Goal: Task Accomplishment & Management: Manage account settings

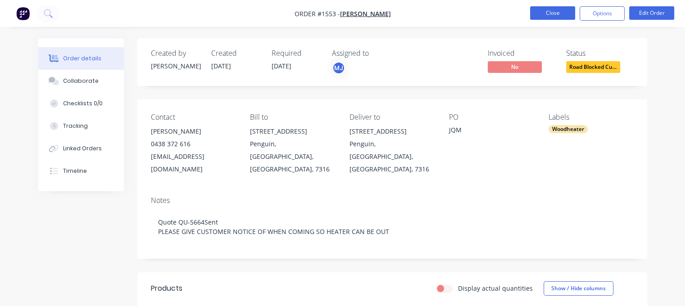
click at [556, 15] on button "Close" at bounding box center [552, 13] width 45 height 14
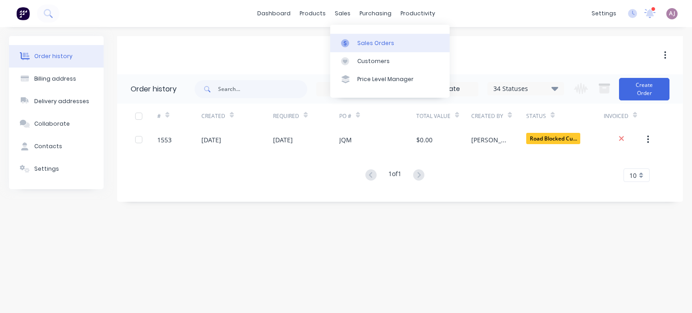
click at [378, 44] on div "Sales Orders" at bounding box center [375, 43] width 37 height 8
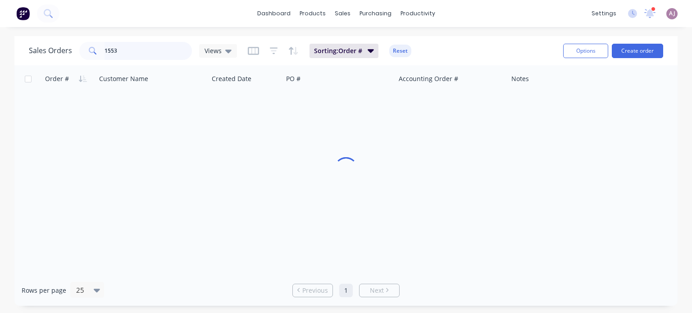
click at [116, 48] on input "1553" at bounding box center [149, 51] width 88 height 18
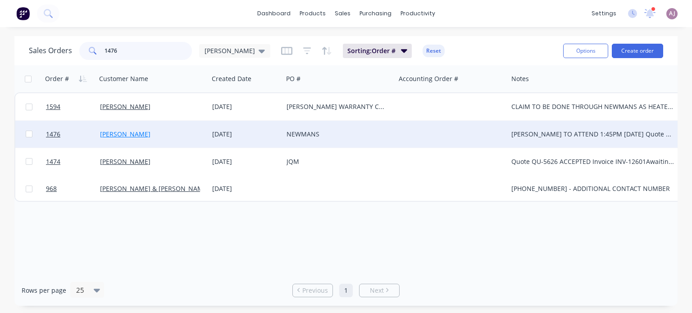
type input "1476"
click at [121, 137] on link "[PERSON_NAME]" at bounding box center [125, 134] width 50 height 9
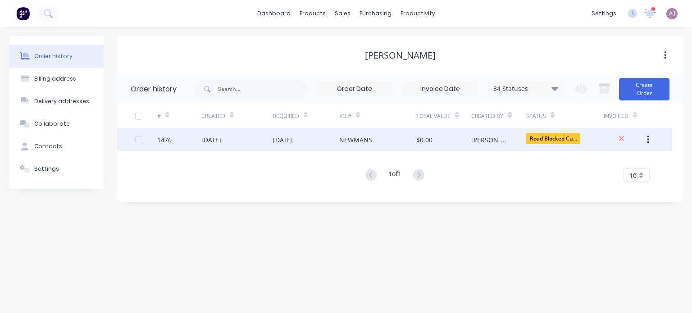
click at [315, 138] on div "[DATE]" at bounding box center [306, 139] width 66 height 23
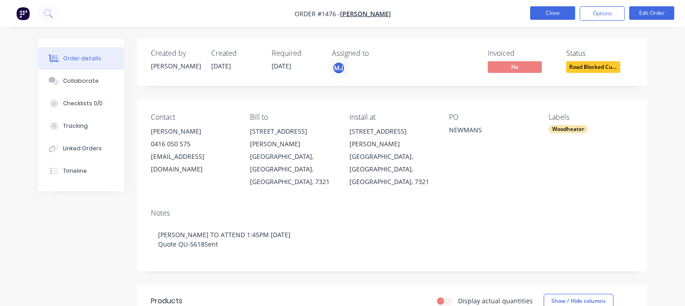
click at [546, 14] on button "Close" at bounding box center [552, 13] width 45 height 14
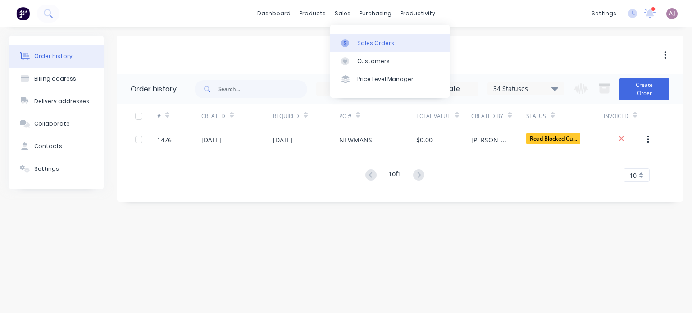
drag, startPoint x: 337, startPoint y: 13, endPoint x: 356, endPoint y: 36, distance: 29.4
click at [337, 14] on div "sales" at bounding box center [342, 14] width 25 height 14
click at [366, 44] on div "Sales Orders" at bounding box center [375, 43] width 37 height 8
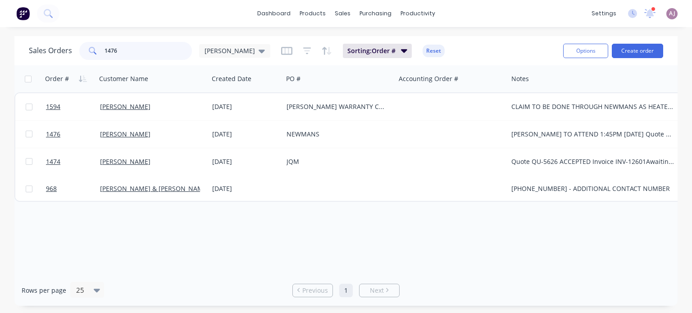
click at [135, 50] on input "1476" at bounding box center [149, 51] width 88 height 18
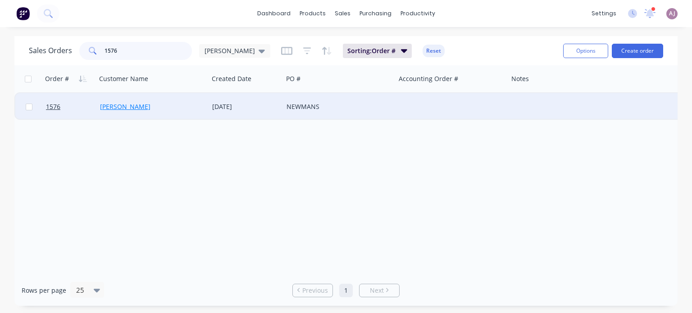
type input "1576"
click at [130, 106] on link "[PERSON_NAME]" at bounding box center [125, 106] width 50 height 9
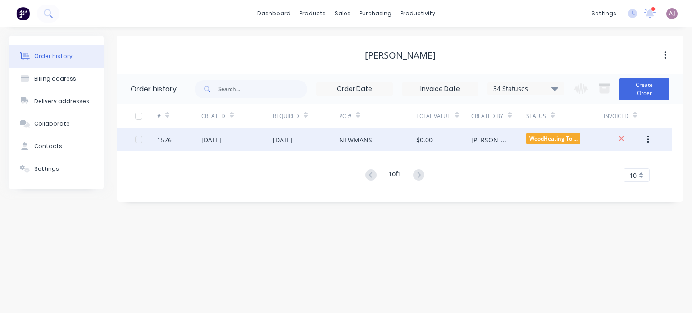
click at [329, 142] on div "[DATE]" at bounding box center [306, 139] width 66 height 23
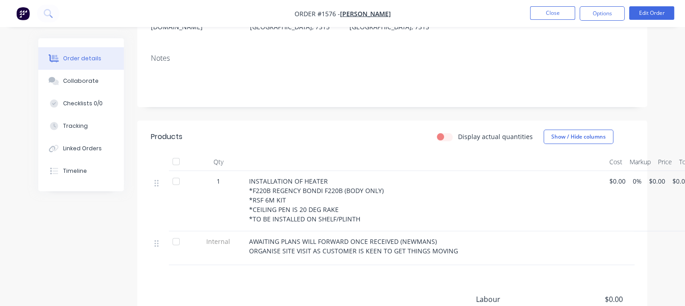
scroll to position [68, 0]
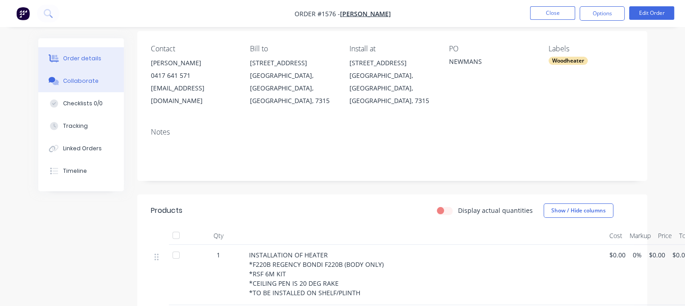
click at [80, 82] on div "Collaborate" at bounding box center [81, 81] width 36 height 8
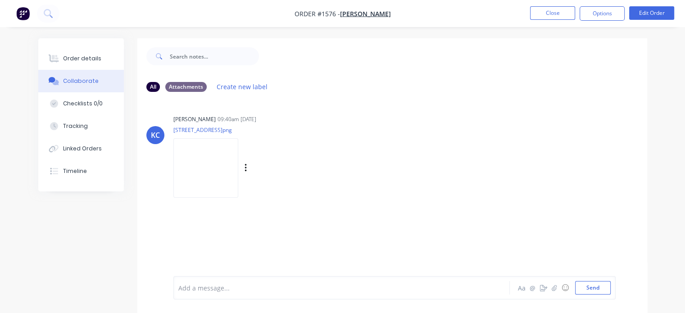
click at [206, 162] on img at bounding box center [205, 167] width 65 height 59
click at [79, 60] on div "Order details" at bounding box center [82, 59] width 38 height 8
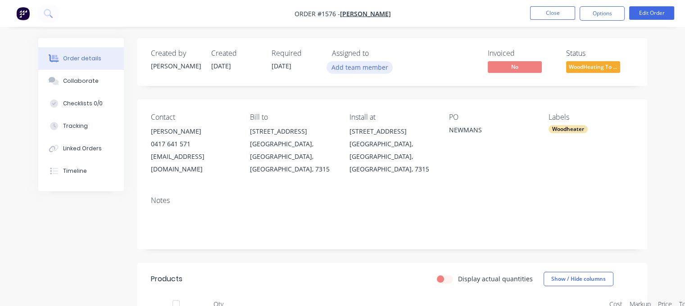
click at [346, 68] on button "Add team member" at bounding box center [360, 67] width 66 height 12
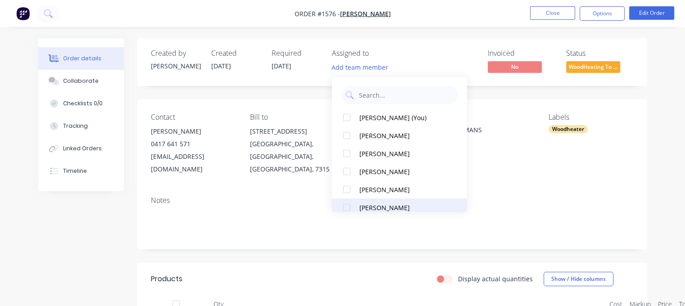
click at [363, 209] on div "[PERSON_NAME]" at bounding box center [405, 207] width 90 height 9
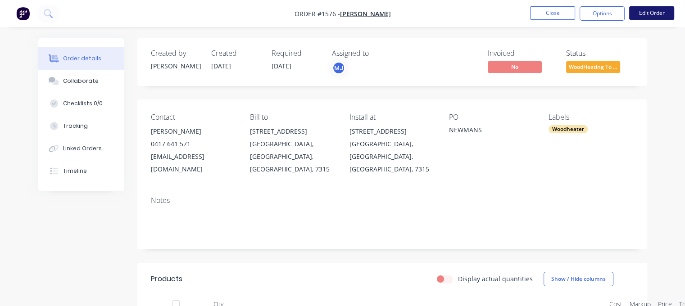
click at [638, 12] on button "Edit Order" at bounding box center [651, 13] width 45 height 14
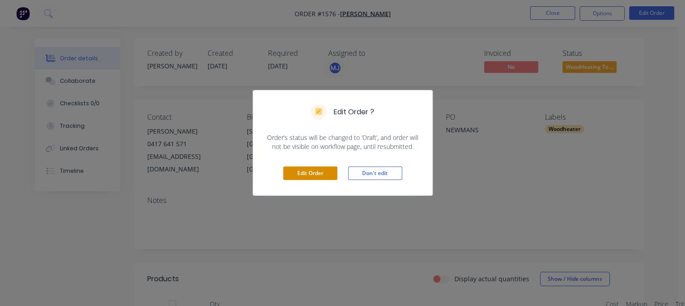
click at [311, 168] on button "Edit Order" at bounding box center [310, 174] width 54 height 14
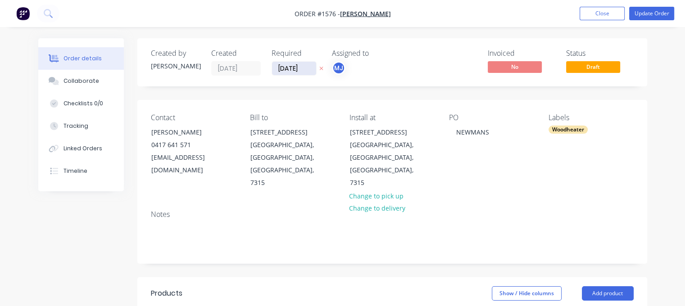
click at [296, 70] on input "[DATE]" at bounding box center [294, 69] width 44 height 14
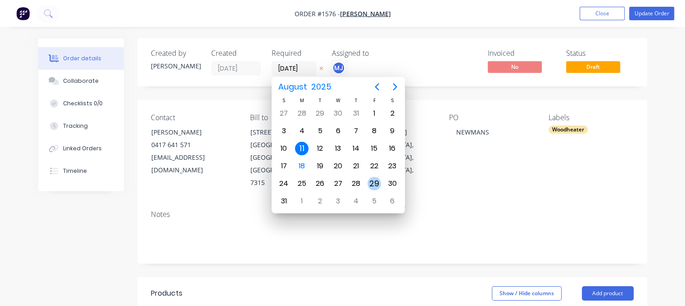
click at [377, 183] on div "29" at bounding box center [375, 184] width 14 height 14
type input "[DATE]"
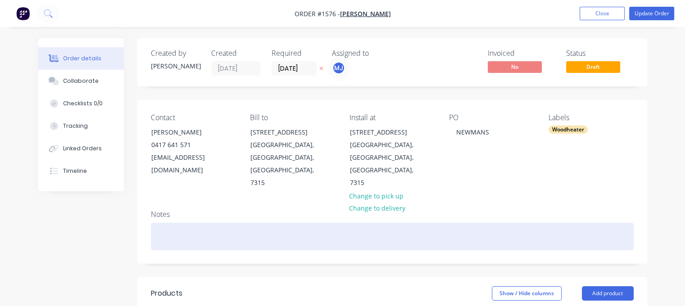
click at [168, 223] on div at bounding box center [392, 236] width 483 height 27
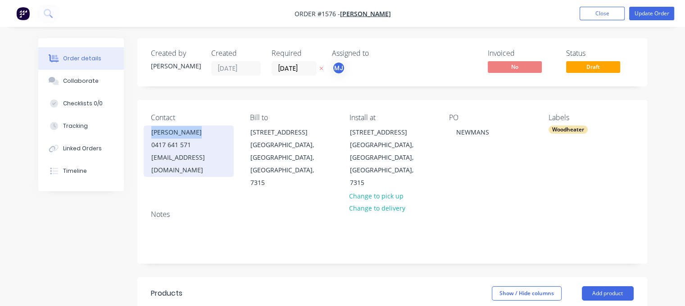
drag, startPoint x: 154, startPoint y: 133, endPoint x: 212, endPoint y: 129, distance: 58.2
click at [212, 129] on div "[PERSON_NAME]" at bounding box center [188, 132] width 75 height 13
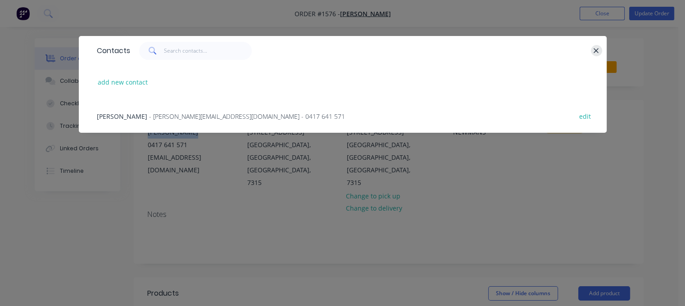
click at [597, 52] on icon "button" at bounding box center [596, 50] width 5 height 5
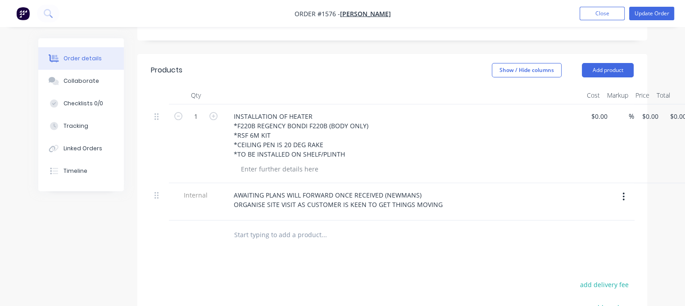
scroll to position [225, 0]
click at [256, 224] on input "text" at bounding box center [324, 233] width 180 height 18
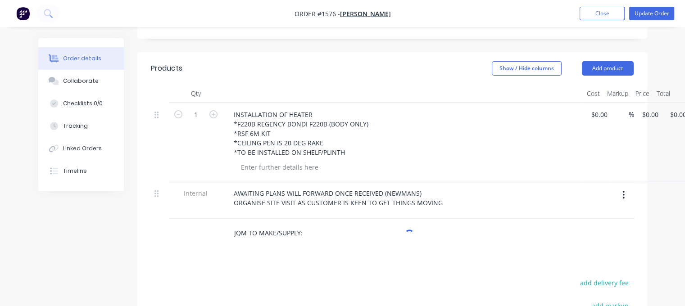
type input "JQM TO MAKE/SUPPLY:"
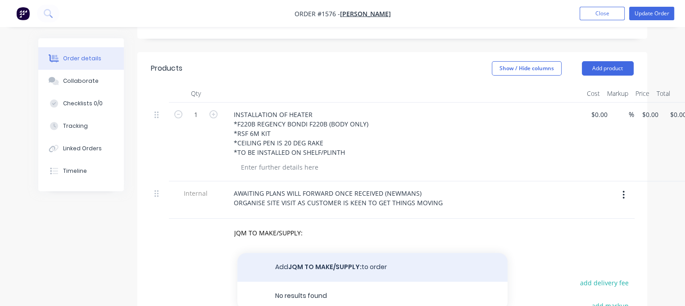
click at [307, 253] on button "Add JQM TO MAKE/SUPPLY: to order" at bounding box center [372, 267] width 270 height 29
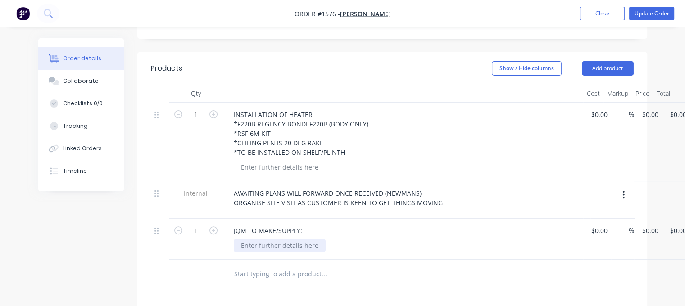
click at [268, 239] on div at bounding box center [280, 245] width 92 height 13
click at [651, 18] on button "Update Order" at bounding box center [651, 14] width 45 height 14
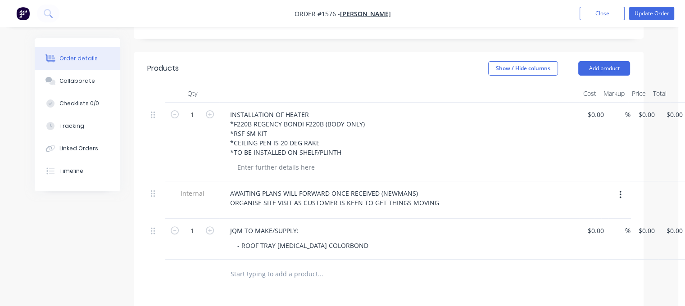
scroll to position [0, 0]
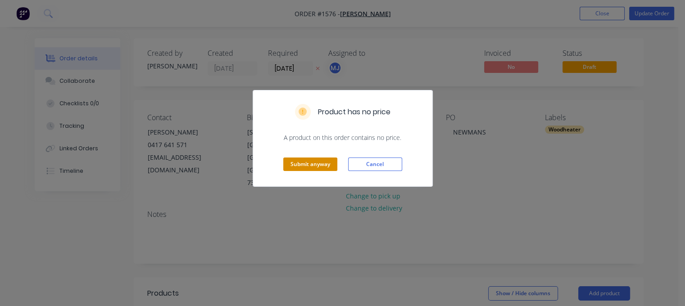
click at [326, 163] on button "Submit anyway" at bounding box center [310, 165] width 54 height 14
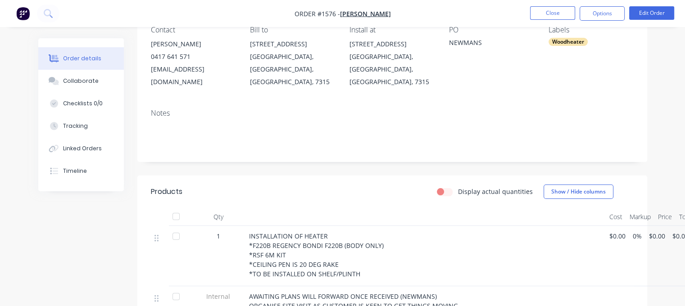
scroll to position [225, 0]
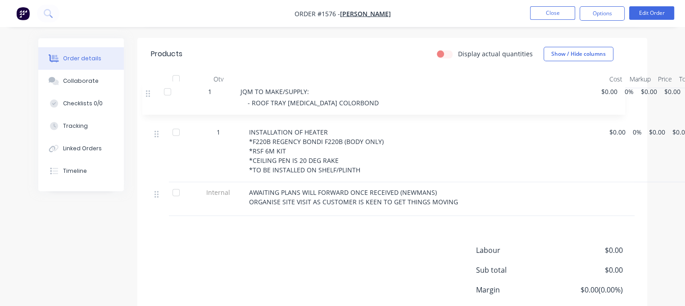
drag, startPoint x: 156, startPoint y: 183, endPoint x: 147, endPoint y: 92, distance: 91.9
click at [147, 92] on div "Qty Cost Markup Price Total 1 INSTALLATION OF HEATER *F220B REGENCY BONDI F220B…" at bounding box center [392, 143] width 510 height 146
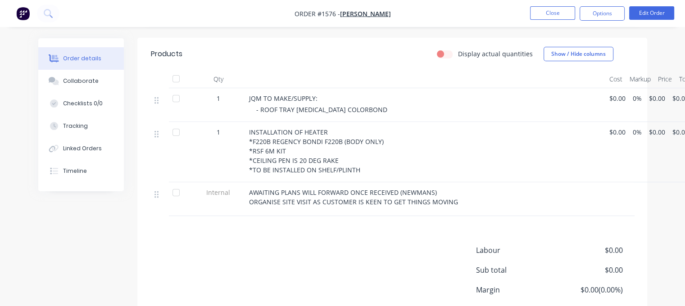
click at [373, 105] on div "- ROOF TRAY [MEDICAL_DATA] COLORBOND" at bounding box center [429, 109] width 346 height 9
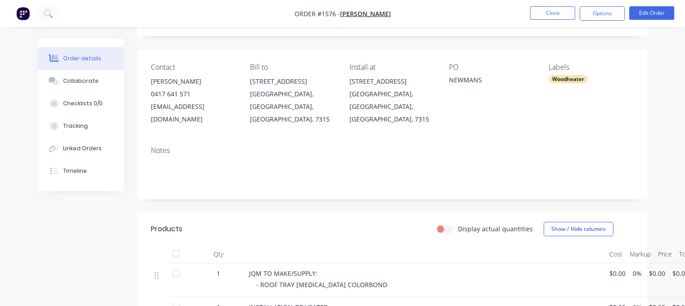
scroll to position [45, 0]
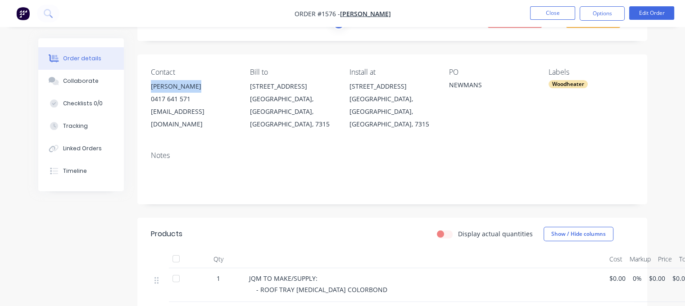
drag, startPoint x: 150, startPoint y: 83, endPoint x: 206, endPoint y: 88, distance: 56.5
click at [206, 88] on div "Contact [PERSON_NAME] [PHONE_NUMBER] [EMAIL_ADDRESS][DOMAIN_NAME] [PERSON_NAME]…" at bounding box center [392, 100] width 510 height 90
copy div "[PERSON_NAME]"
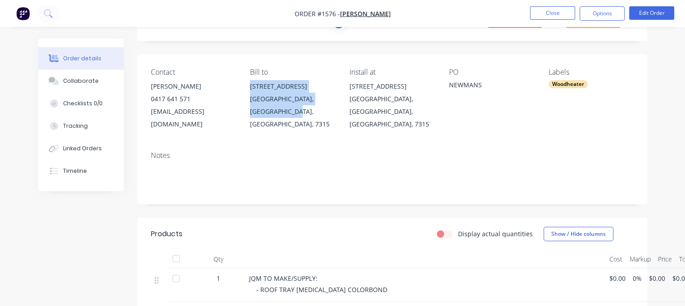
drag, startPoint x: 261, startPoint y: 90, endPoint x: 293, endPoint y: 111, distance: 38.1
click at [293, 111] on div "Contact [PERSON_NAME] [PHONE_NUMBER] [EMAIL_ADDRESS][DOMAIN_NAME] [PERSON_NAME]…" at bounding box center [392, 100] width 510 height 90
copy div "[STREET_ADDRESS]"
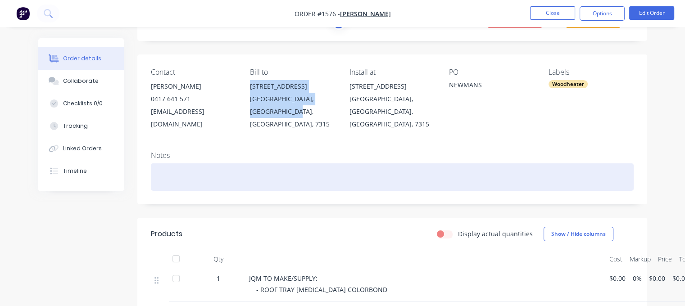
scroll to position [90, 0]
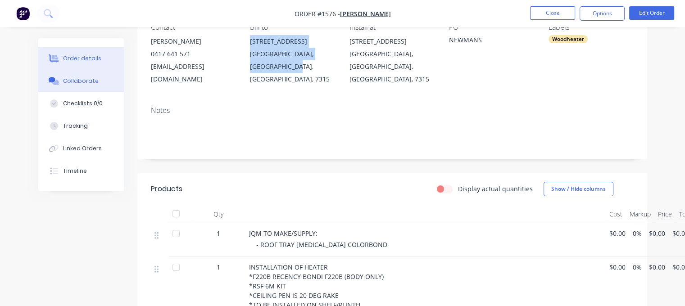
click at [76, 79] on div "Collaborate" at bounding box center [81, 81] width 36 height 8
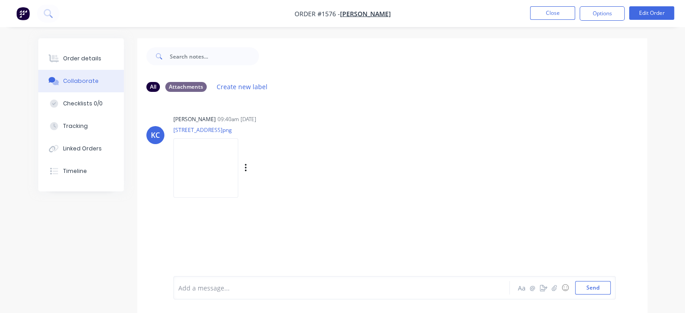
click at [215, 165] on img at bounding box center [205, 167] width 65 height 59
click at [84, 55] on div "Order details" at bounding box center [82, 59] width 38 height 8
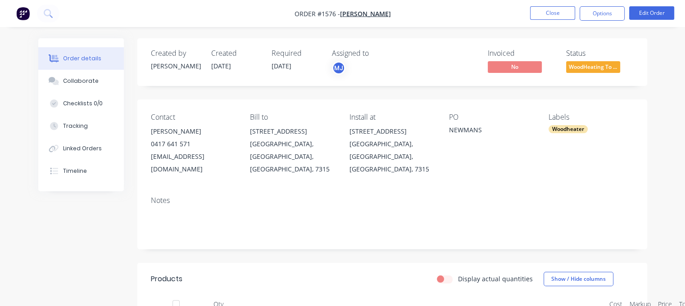
click at [171, 158] on div "[EMAIL_ADDRESS][DOMAIN_NAME]" at bounding box center [193, 162] width 85 height 25
copy div "[EMAIL_ADDRESS][DOMAIN_NAME]"
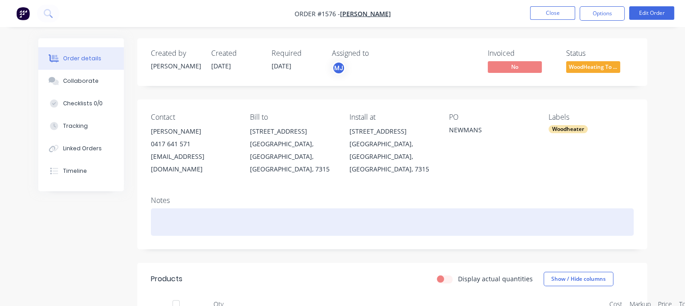
click at [158, 211] on div at bounding box center [392, 222] width 483 height 27
paste div
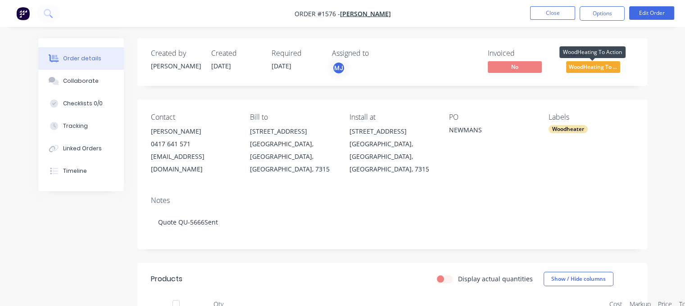
click at [589, 69] on span "WoodHeating To ..." at bounding box center [593, 66] width 54 height 11
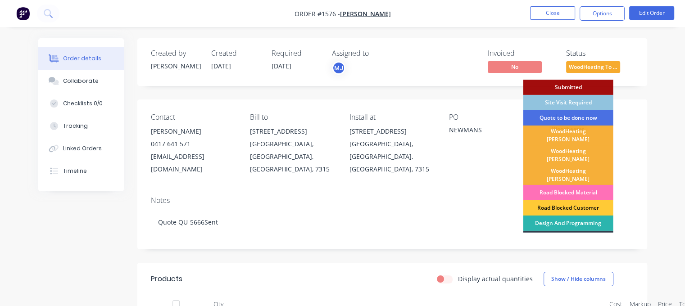
click at [577, 100] on div "Site Visit Required" at bounding box center [568, 102] width 90 height 15
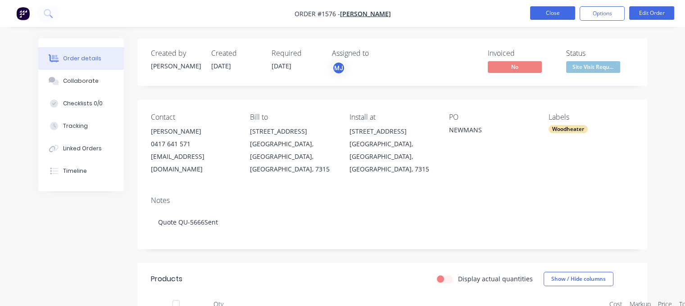
click at [562, 15] on button "Close" at bounding box center [552, 13] width 45 height 14
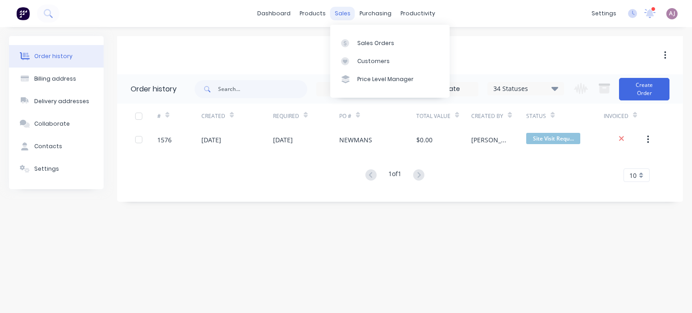
click at [341, 10] on div "sales" at bounding box center [342, 14] width 25 height 14
click at [371, 39] on div "Sales Orders" at bounding box center [375, 43] width 37 height 8
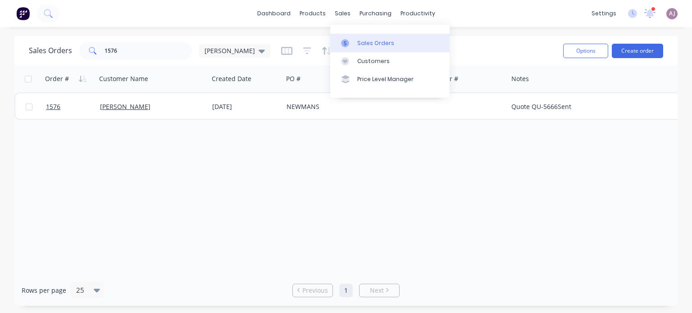
click at [379, 39] on div "Sales Orders" at bounding box center [375, 43] width 37 height 8
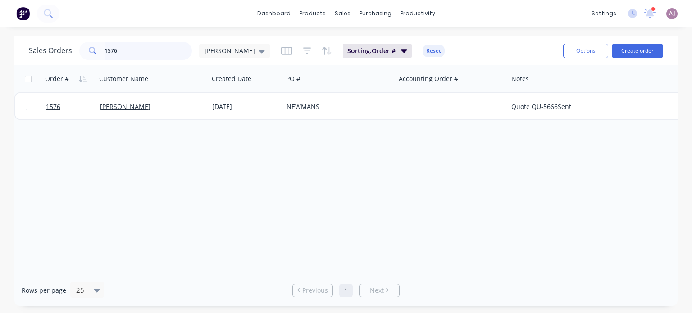
click at [130, 53] on input "1576" at bounding box center [149, 51] width 88 height 18
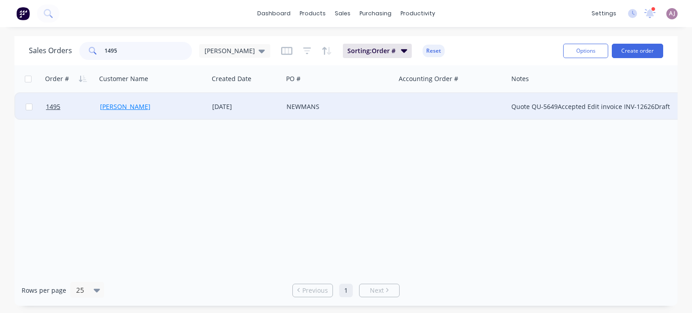
type input "1495"
click at [130, 108] on link "[PERSON_NAME]" at bounding box center [125, 106] width 50 height 9
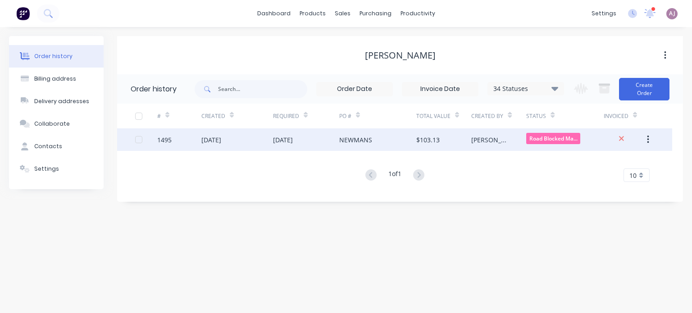
click at [260, 138] on div "[DATE]" at bounding box center [237, 139] width 72 height 23
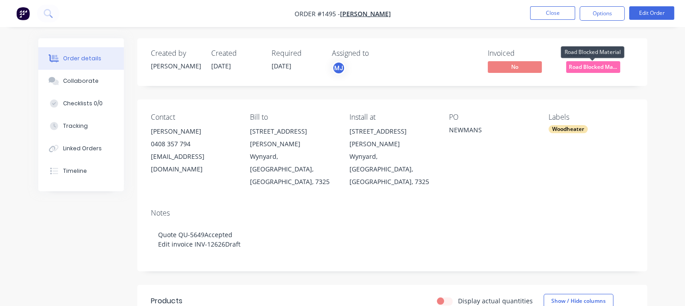
click at [592, 64] on span "Road Blocked Ma..." at bounding box center [593, 66] width 54 height 11
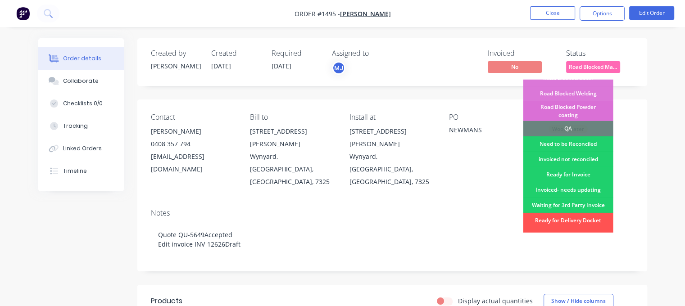
scroll to position [277, 0]
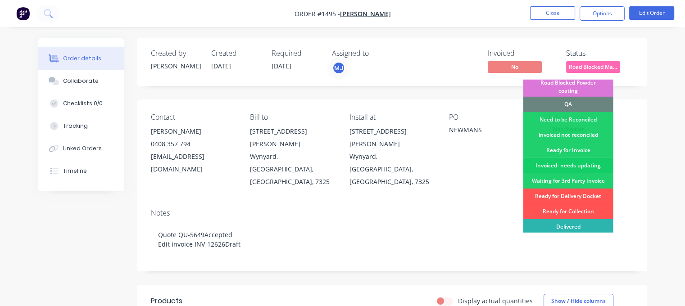
click at [570, 158] on div "Invoiced- needs updating" at bounding box center [568, 165] width 90 height 15
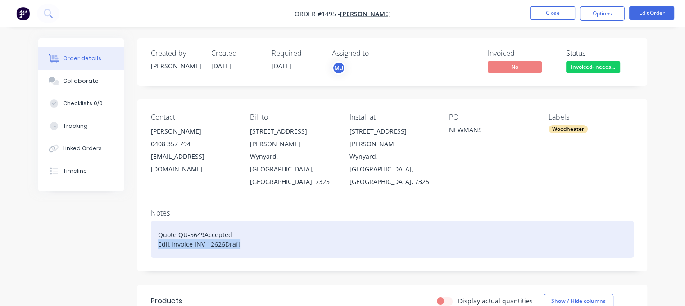
drag, startPoint x: 242, startPoint y: 218, endPoint x: 135, endPoint y: 218, distance: 106.8
paste div
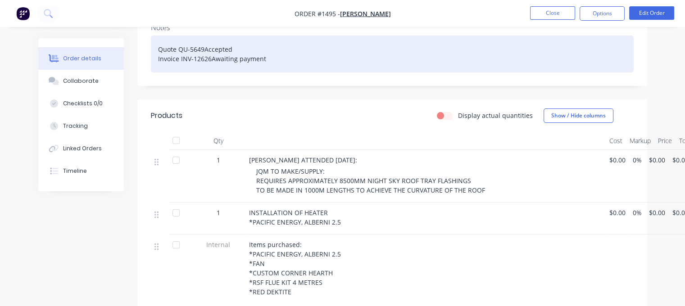
scroll to position [180, 0]
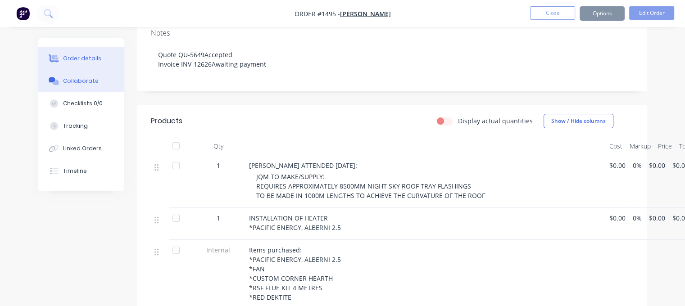
click at [78, 85] on button "Collaborate" at bounding box center [81, 81] width 86 height 23
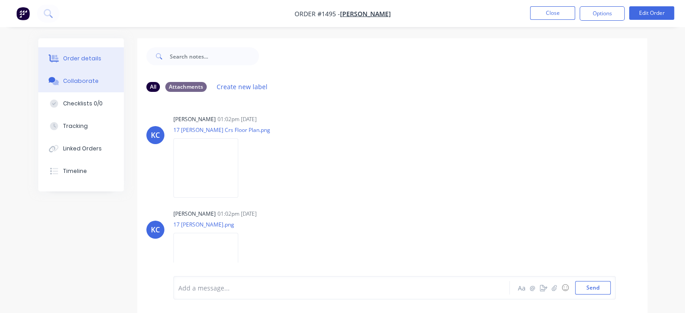
click at [90, 58] on div "Order details" at bounding box center [82, 59] width 38 height 8
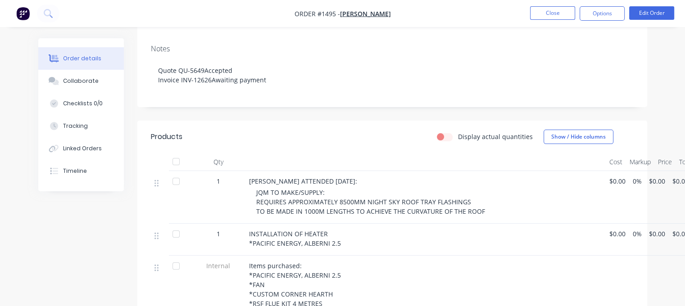
scroll to position [270, 0]
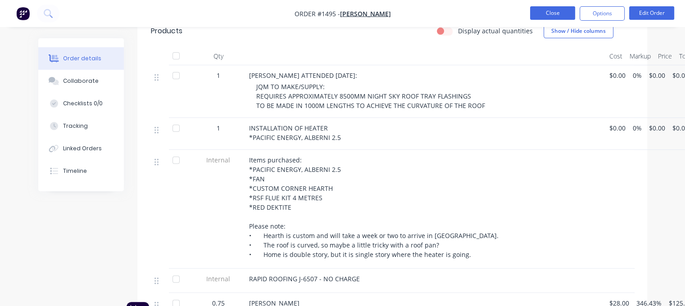
click at [556, 14] on button "Close" at bounding box center [552, 13] width 45 height 14
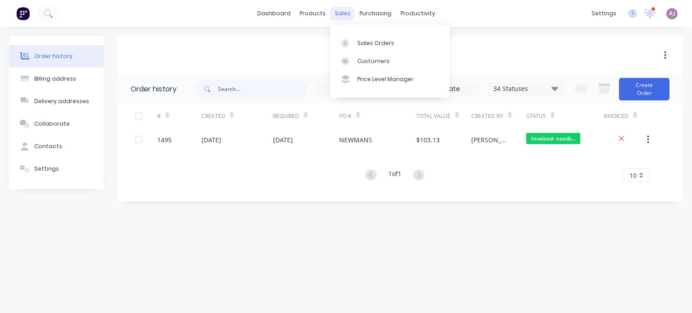
click at [346, 11] on div "sales" at bounding box center [342, 14] width 25 height 14
click at [360, 42] on div "Sales Orders" at bounding box center [375, 43] width 37 height 8
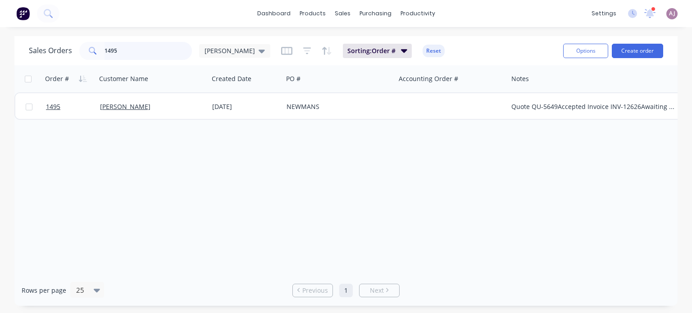
click at [112, 53] on input "1495" at bounding box center [149, 51] width 88 height 18
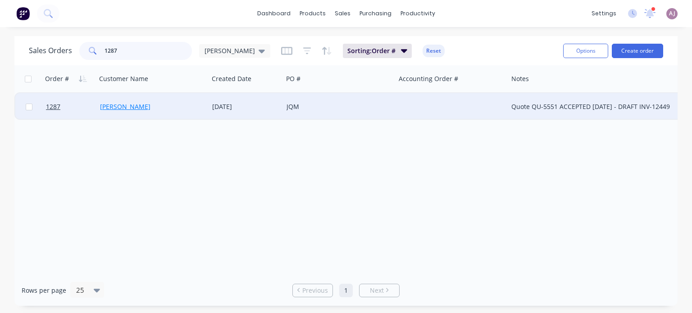
type input "1287"
click at [124, 107] on link "[PERSON_NAME]" at bounding box center [125, 106] width 50 height 9
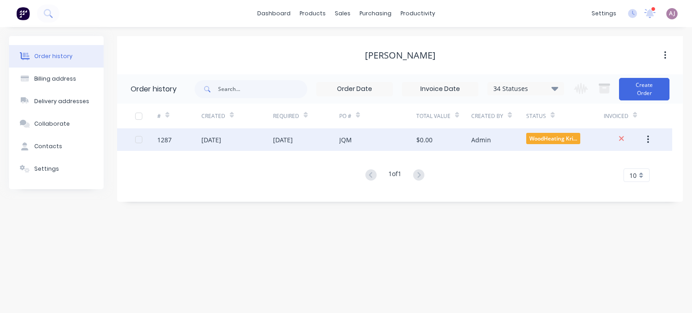
click at [293, 139] on div "[DATE]" at bounding box center [283, 139] width 20 height 9
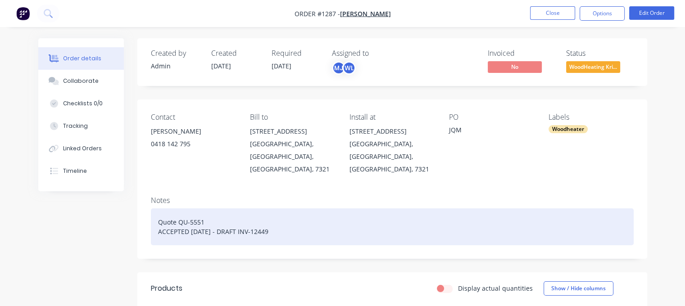
drag, startPoint x: 158, startPoint y: 223, endPoint x: 282, endPoint y: 232, distance: 124.3
click at [282, 232] on div "Quote QU-5551 ACCEPTED [DATE] - DRAFT INV-12449" at bounding box center [392, 227] width 483 height 37
paste div
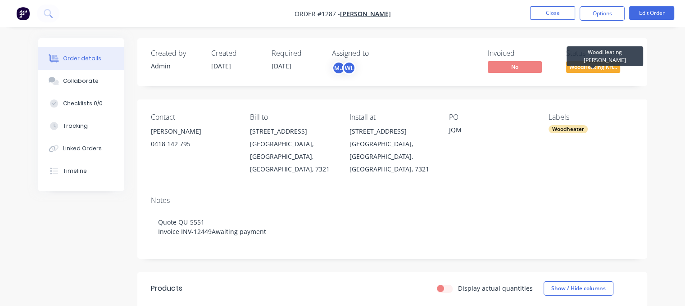
click at [592, 70] on span "WoodHeating Kri..." at bounding box center [593, 66] width 54 height 11
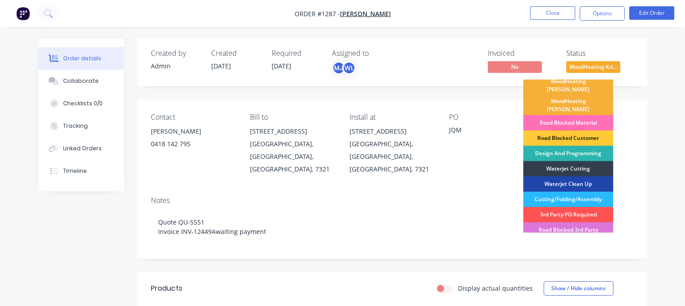
scroll to position [277, 0]
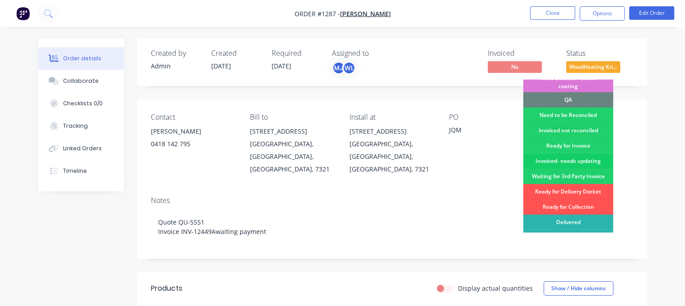
click at [569, 154] on div "Invoiced- needs updating" at bounding box center [568, 161] width 90 height 15
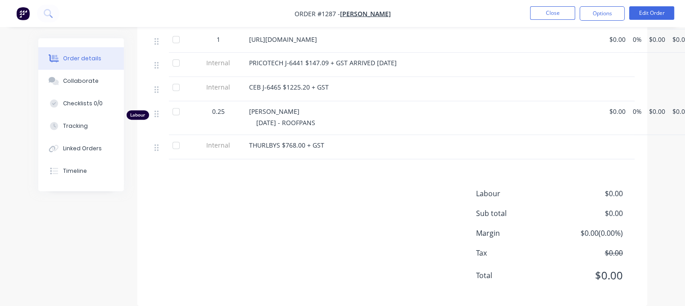
scroll to position [0, 0]
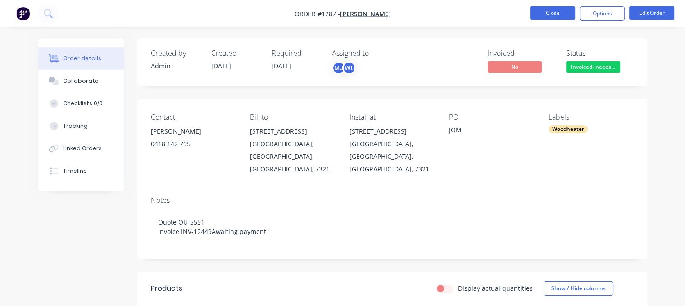
click at [554, 9] on button "Close" at bounding box center [552, 13] width 45 height 14
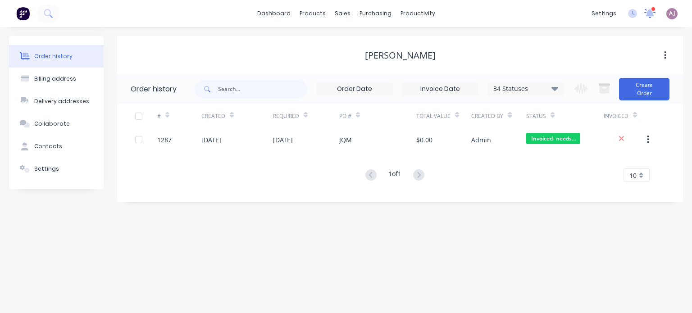
click at [649, 17] on icon at bounding box center [649, 13] width 11 height 9
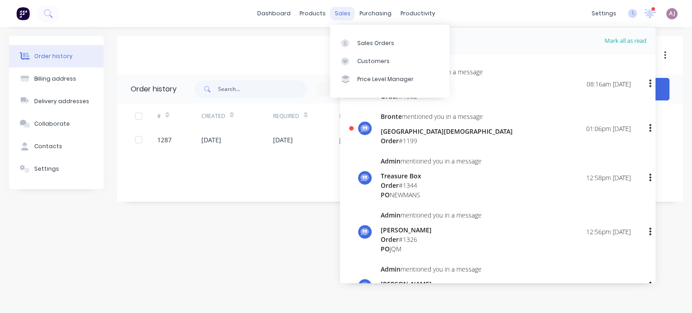
click at [337, 14] on div "sales" at bounding box center [342, 14] width 25 height 14
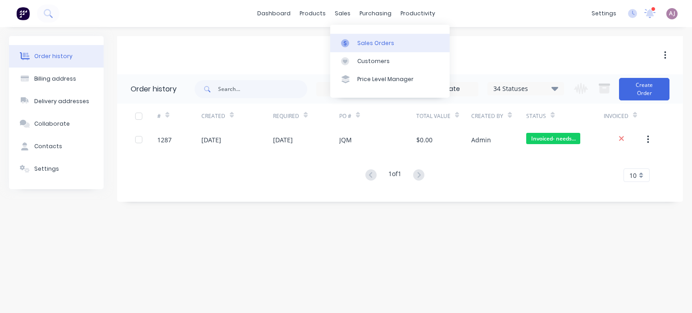
click at [373, 43] on div "Sales Orders" at bounding box center [375, 43] width 37 height 8
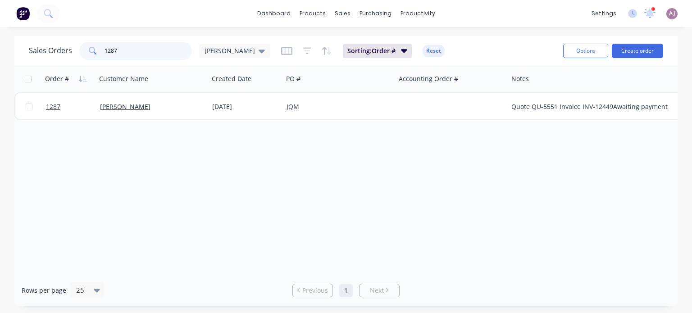
click at [142, 53] on input "1287" at bounding box center [149, 51] width 88 height 18
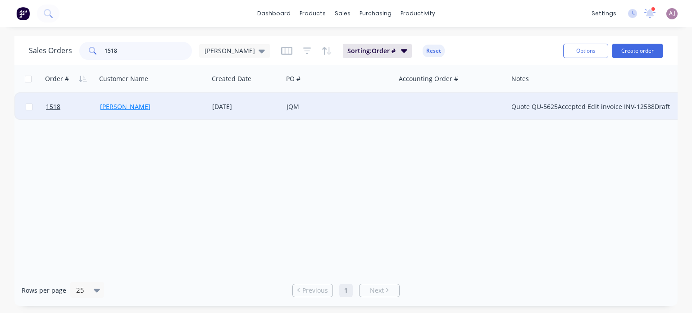
type input "1518"
click at [118, 105] on link "[PERSON_NAME]" at bounding box center [125, 106] width 50 height 9
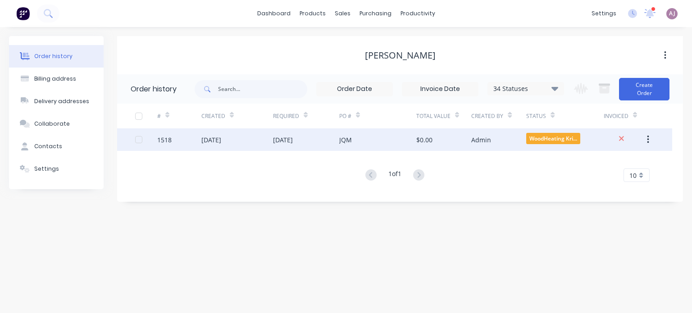
click at [293, 136] on div "[DATE]" at bounding box center [283, 139] width 20 height 9
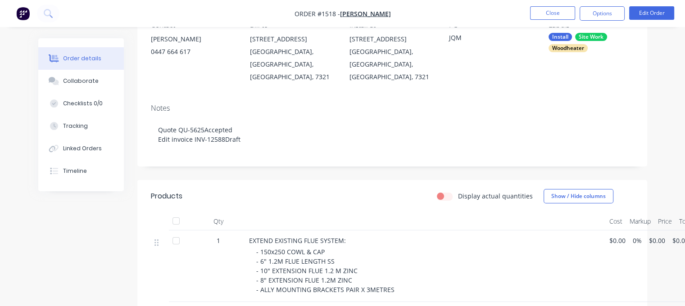
scroll to position [180, 0]
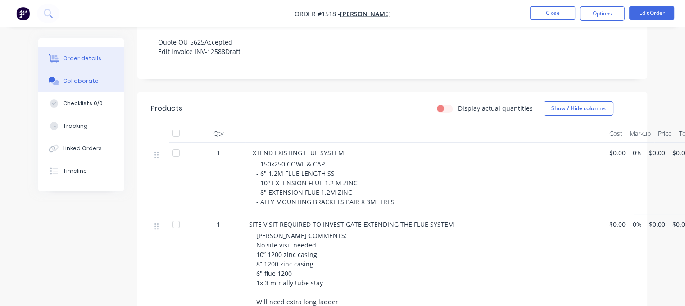
click at [77, 82] on div "Collaborate" at bounding box center [81, 81] width 36 height 8
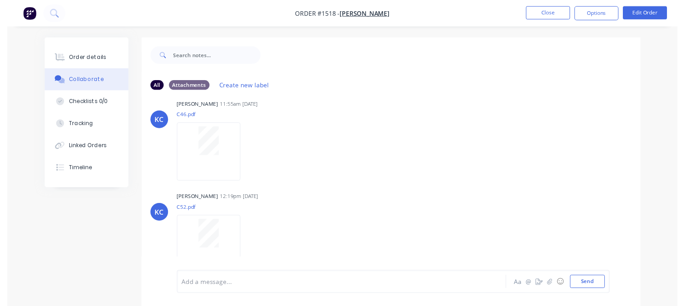
scroll to position [398, 0]
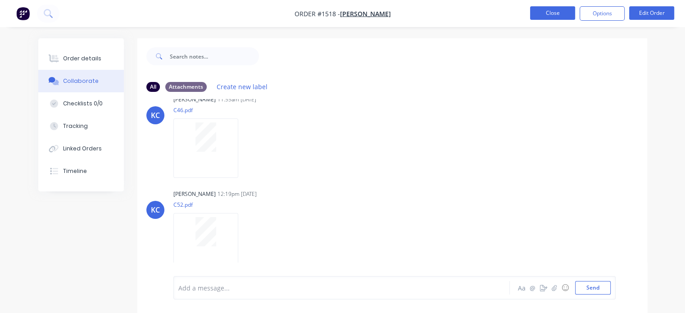
click at [548, 16] on button "Close" at bounding box center [552, 13] width 45 height 14
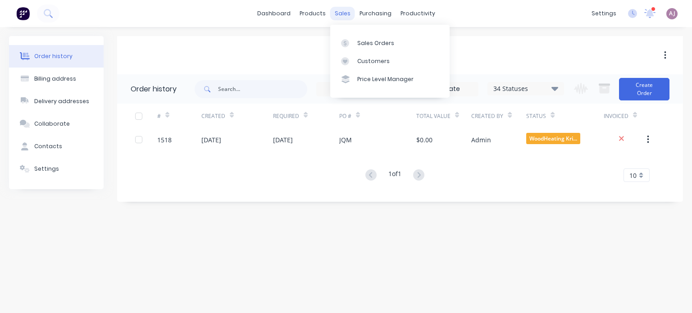
click at [345, 17] on div "sales" at bounding box center [342, 14] width 25 height 14
click at [352, 35] on link "Sales Orders" at bounding box center [389, 43] width 119 height 18
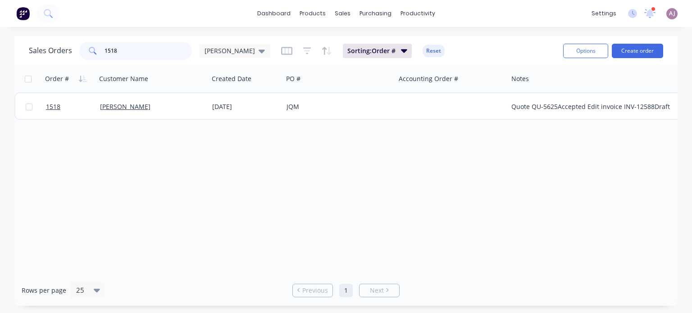
click at [119, 47] on input "1518" at bounding box center [149, 51] width 88 height 18
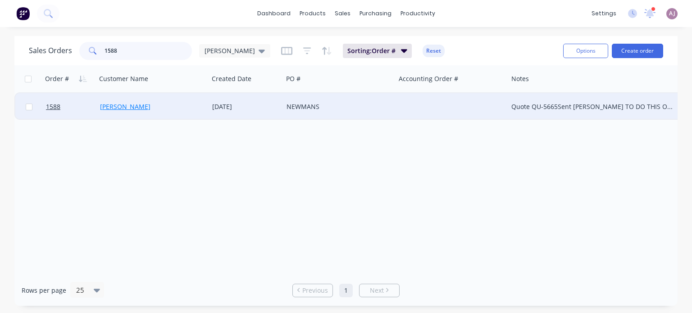
type input "1588"
click at [110, 109] on link "[PERSON_NAME]" at bounding box center [125, 106] width 50 height 9
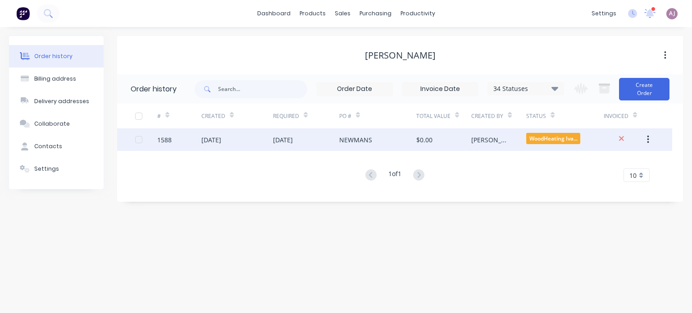
click at [217, 136] on div "[DATE]" at bounding box center [211, 139] width 20 height 9
